Goal: Task Accomplishment & Management: Use online tool/utility

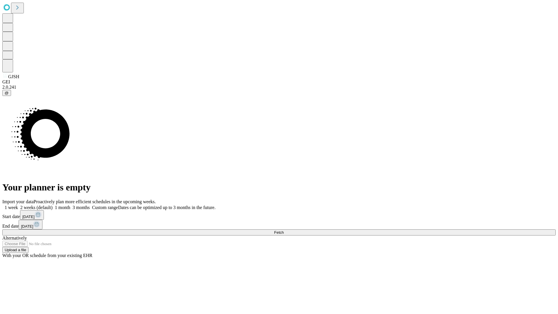
click at [284, 230] on span "Fetch" at bounding box center [279, 232] width 10 height 4
